Goal: Task Accomplishment & Management: Use online tool/utility

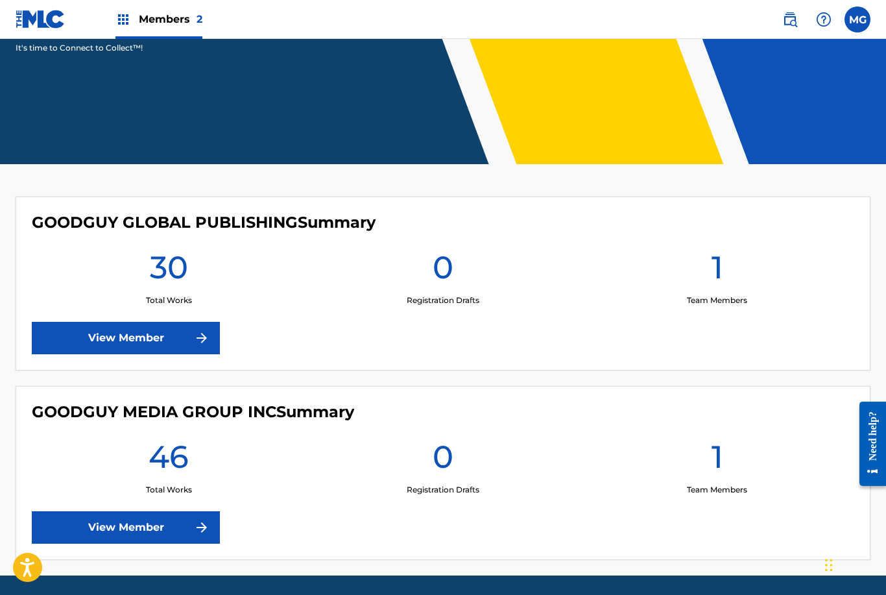
click at [76, 352] on link "View Member" at bounding box center [126, 338] width 188 height 32
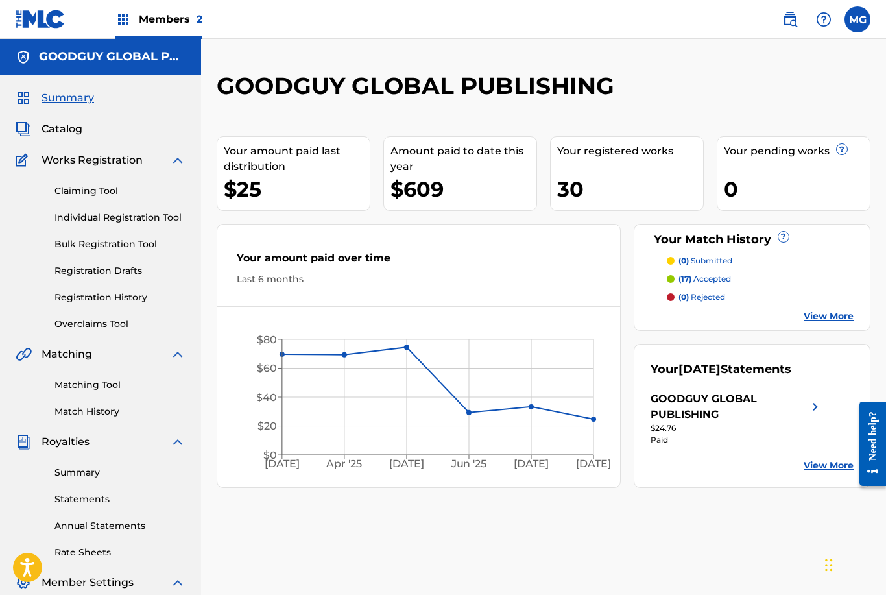
click at [58, 385] on link "Matching Tool" at bounding box center [119, 385] width 131 height 14
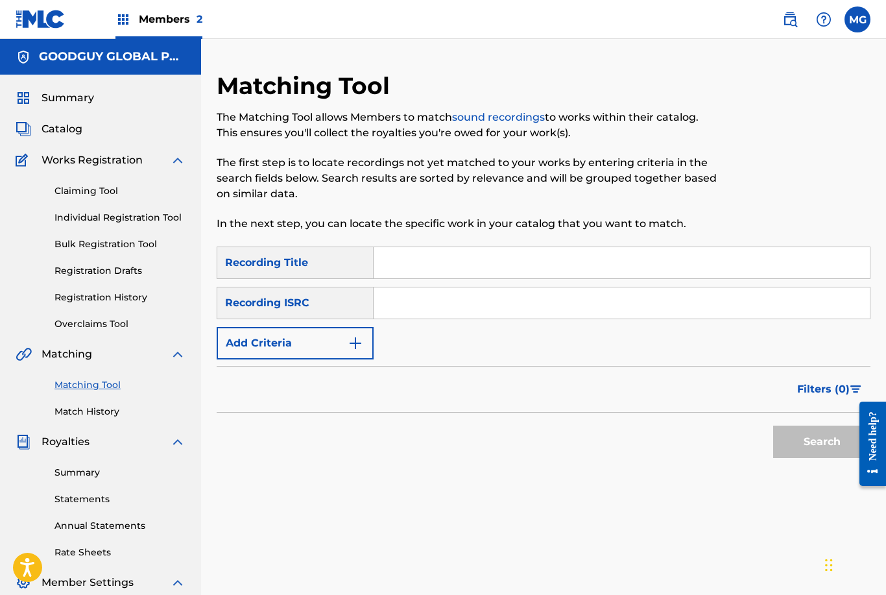
click at [471, 267] on input "Search Form" at bounding box center [622, 262] width 496 height 31
type input "[PERSON_NAME]"
click at [357, 359] on button "Add Criteria" at bounding box center [295, 343] width 157 height 32
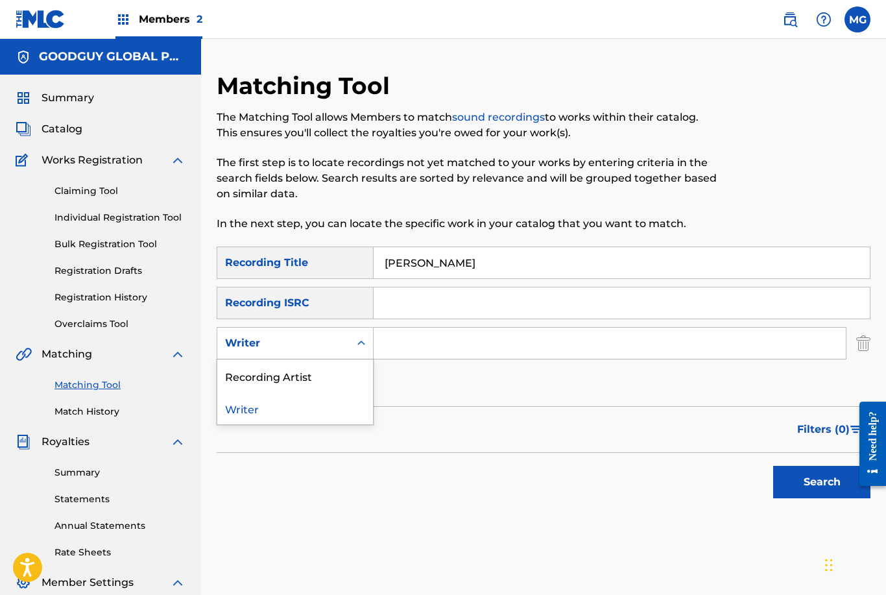
click at [339, 375] on div "Recording Artist" at bounding box center [295, 375] width 156 height 32
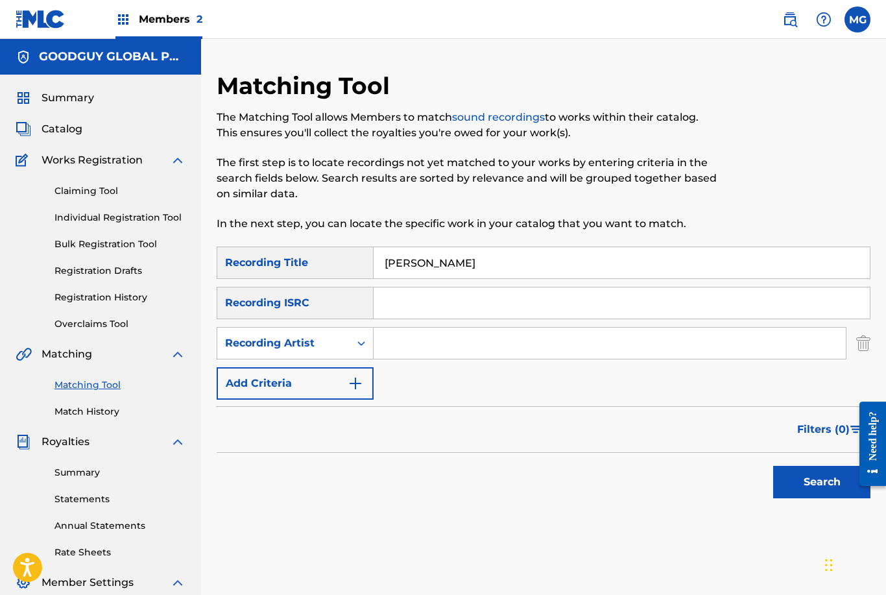
click at [453, 343] on input "Search Form" at bounding box center [610, 343] width 472 height 31
type input "[PERSON_NAME]"
click at [822, 482] on button "Search" at bounding box center [821, 482] width 97 height 32
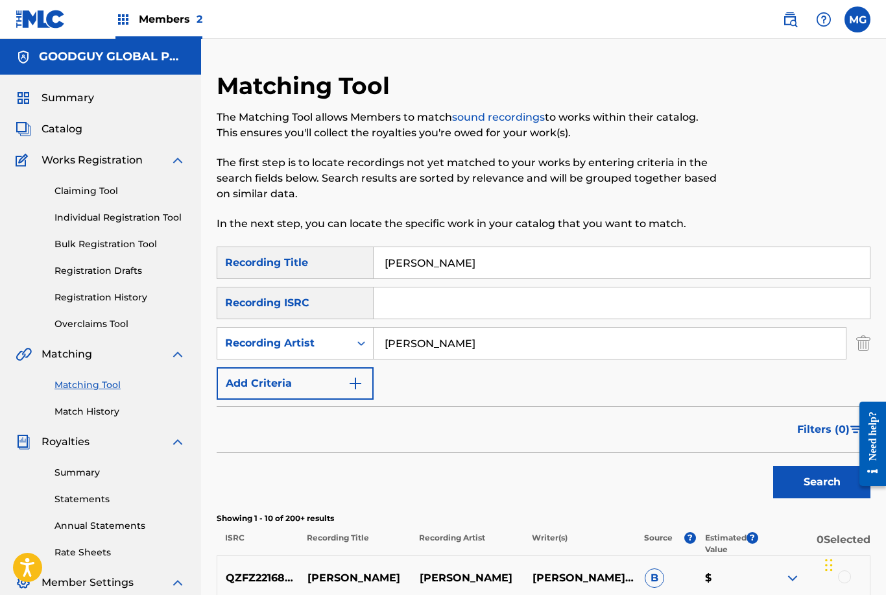
click at [820, 251] on input "[PERSON_NAME]" at bounding box center [622, 262] width 496 height 31
click at [673, 270] on input "[PERSON_NAME]" at bounding box center [622, 262] width 496 height 31
type input "B"
click at [822, 482] on button "Search" at bounding box center [821, 482] width 97 height 32
type input "D"
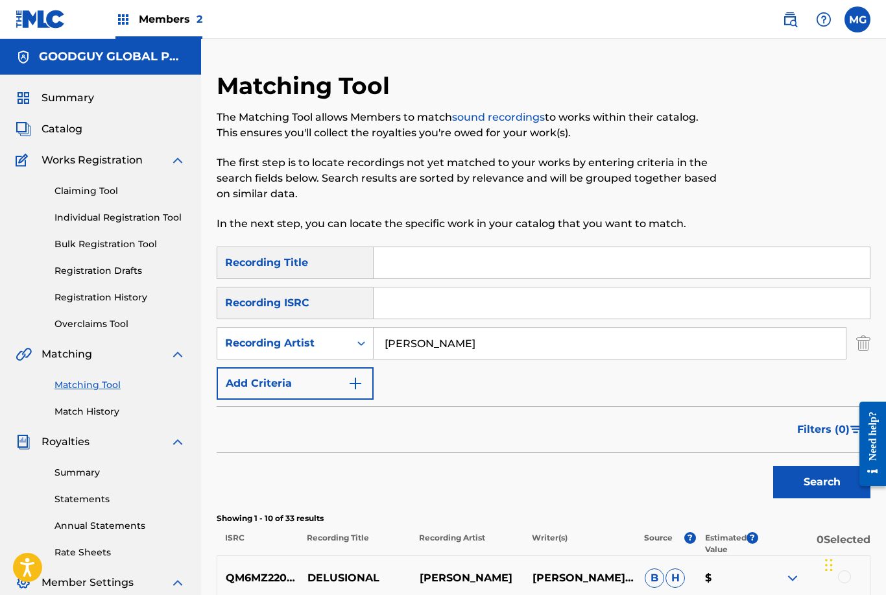
click at [825, 480] on button "Search" at bounding box center [821, 482] width 97 height 32
click at [14, 289] on div "Summary Catalog Works Registration Claiming Tool Individual Registration Tool B…" at bounding box center [100, 408] width 201 height 667
